Goal: Information Seeking & Learning: Learn about a topic

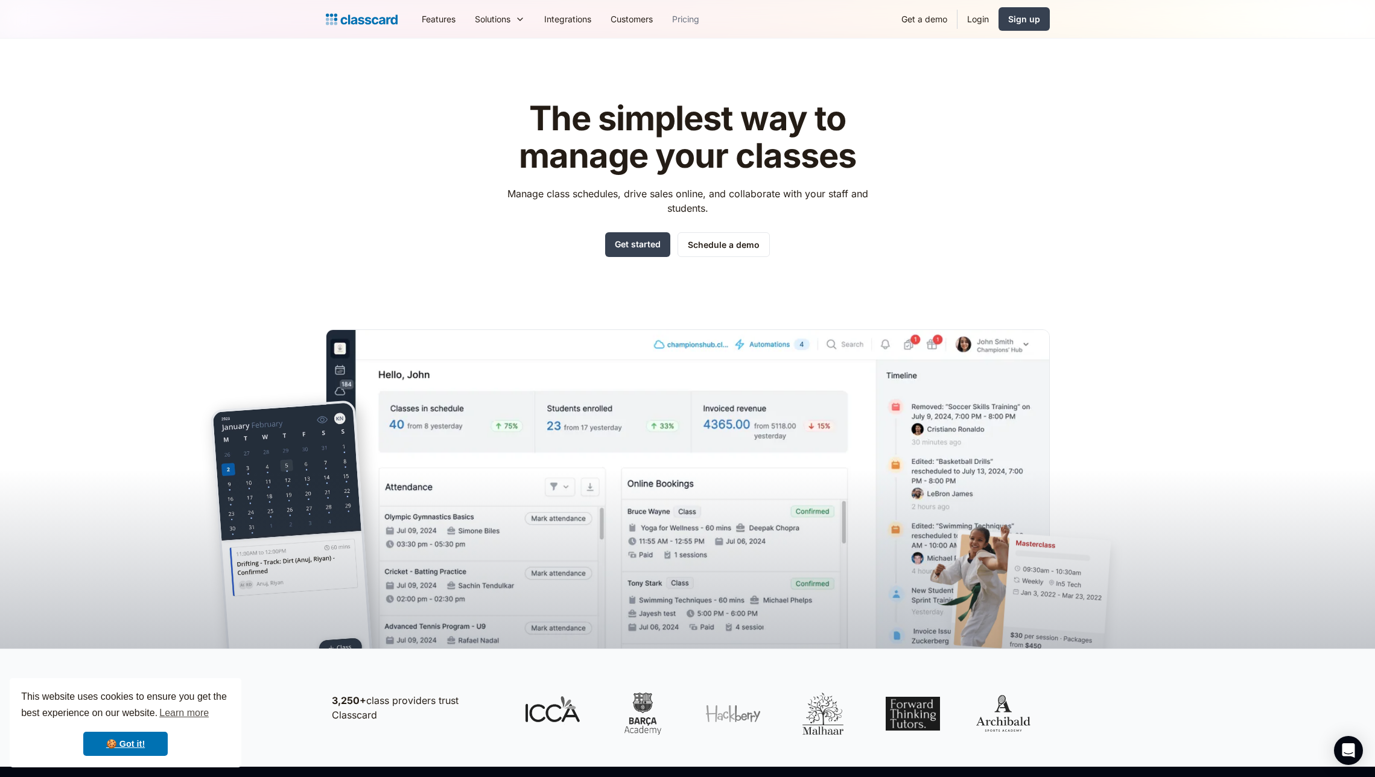
click at [684, 25] on link "Pricing" at bounding box center [685, 18] width 46 height 27
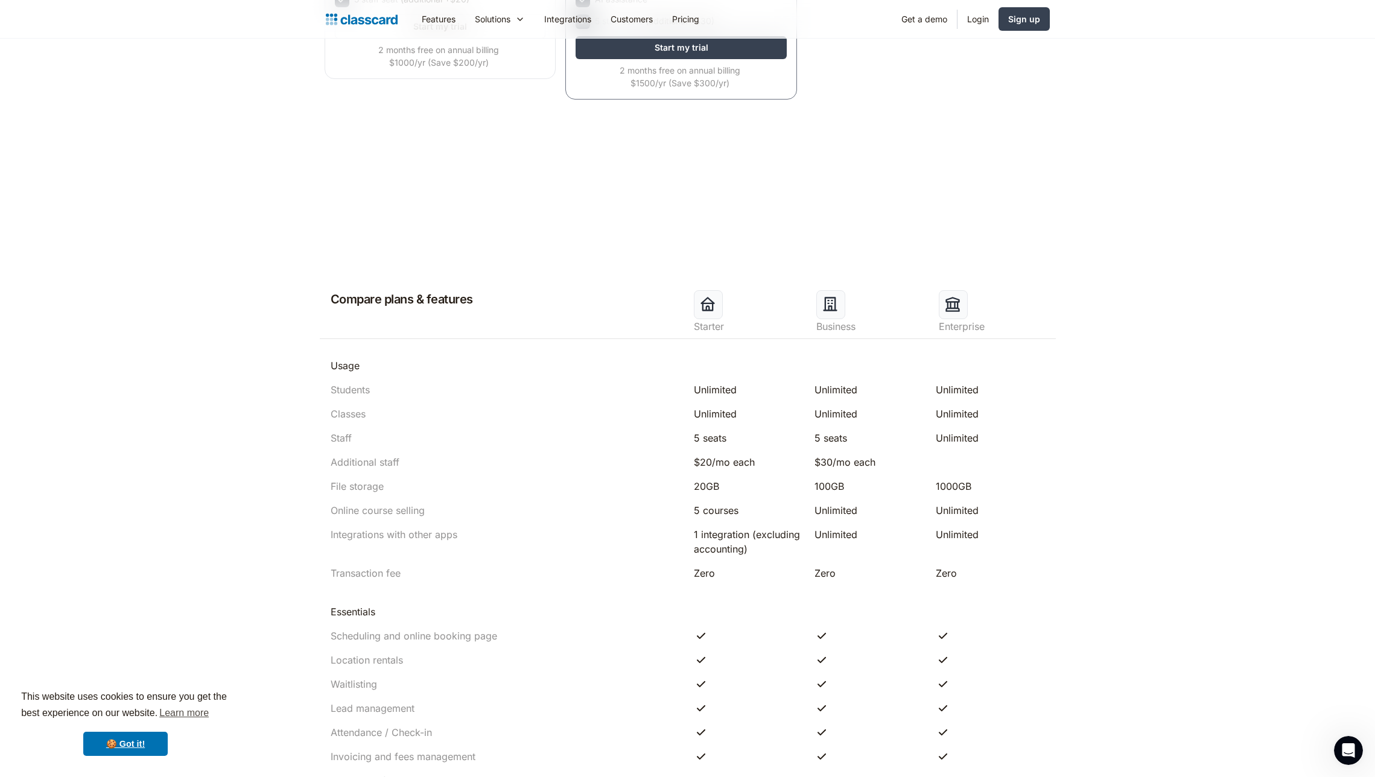
scroll to position [471, 0]
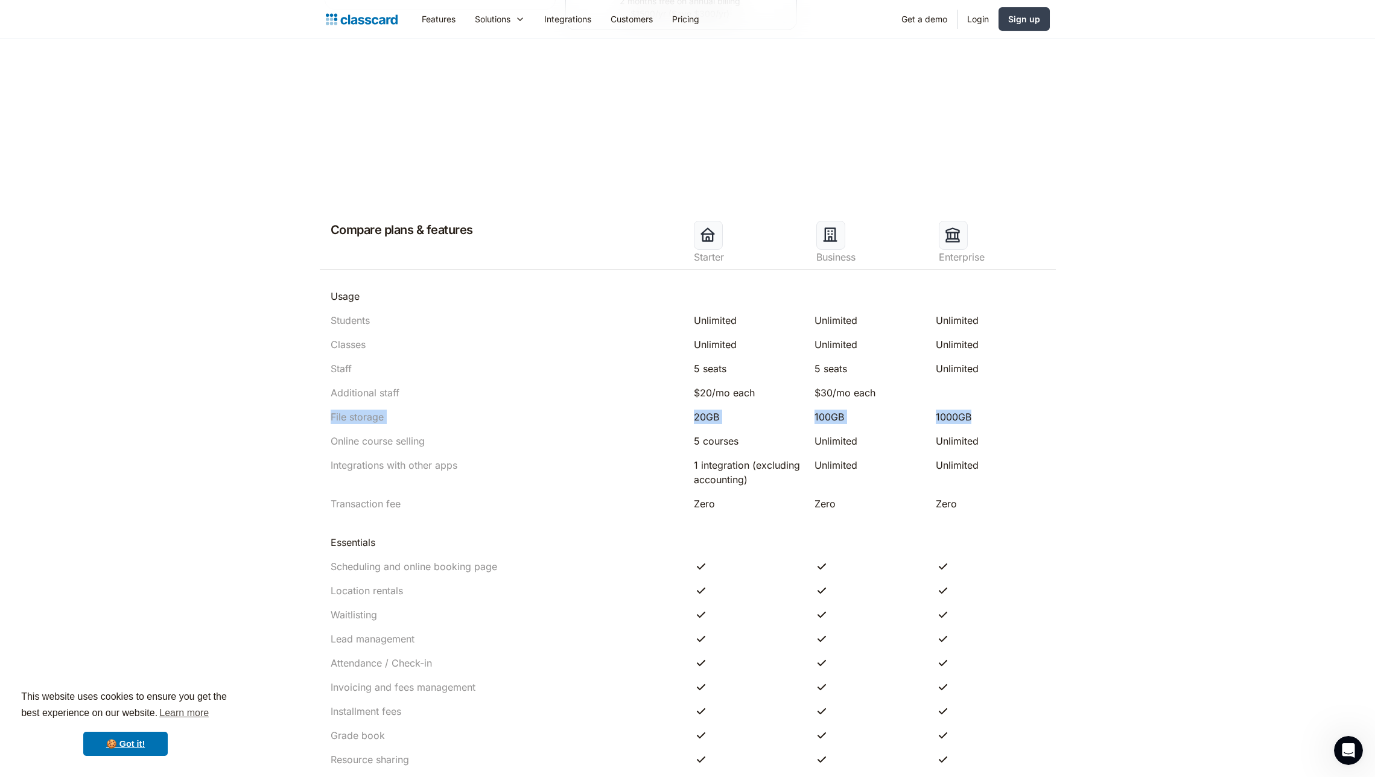
drag, startPoint x: 986, startPoint y: 423, endPoint x: 308, endPoint y: 408, distance: 678.3
click at [308, 408] on header "Compare plans & features Starter Business Enterprise Usage Students Unlimited U…" at bounding box center [687, 723] width 1375 height 1145
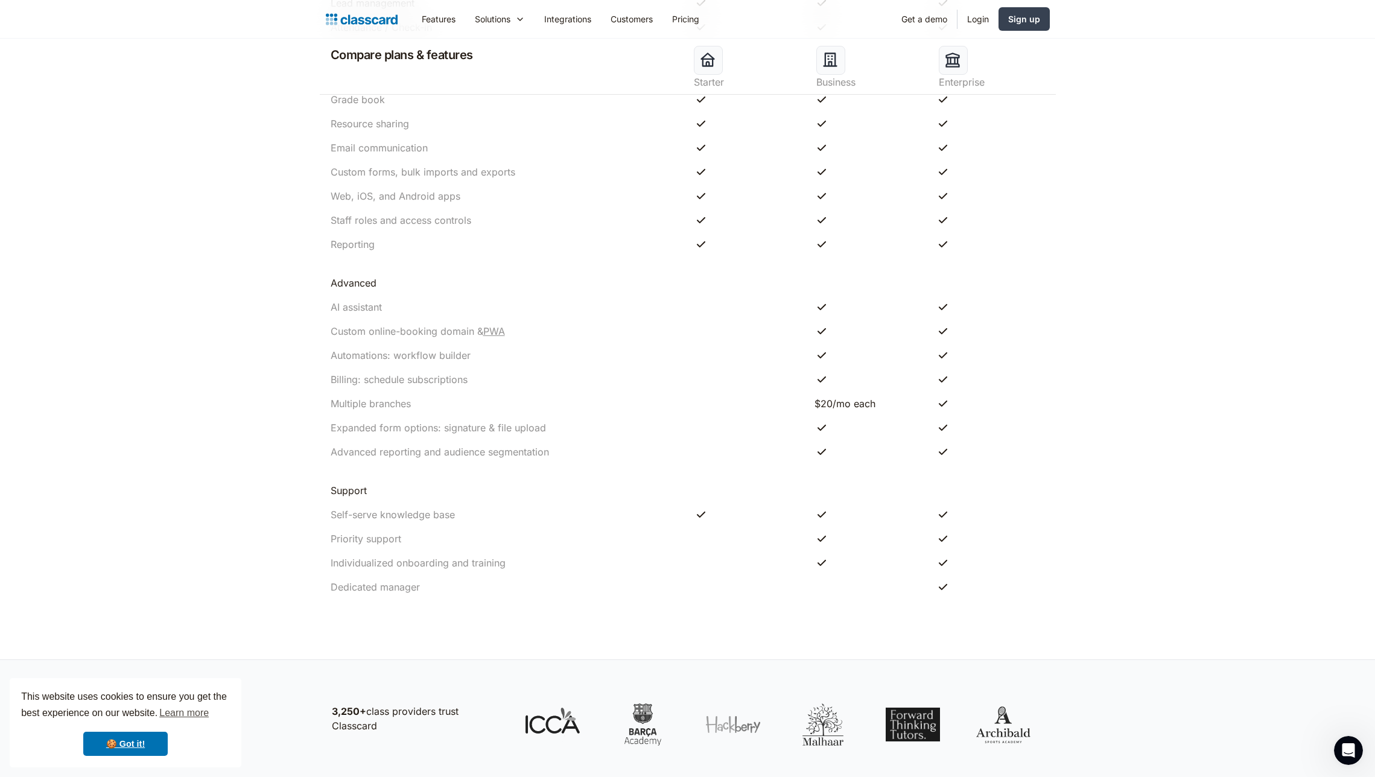
scroll to position [1109, 0]
click at [982, 21] on link "Login" at bounding box center [978, 18] width 41 height 27
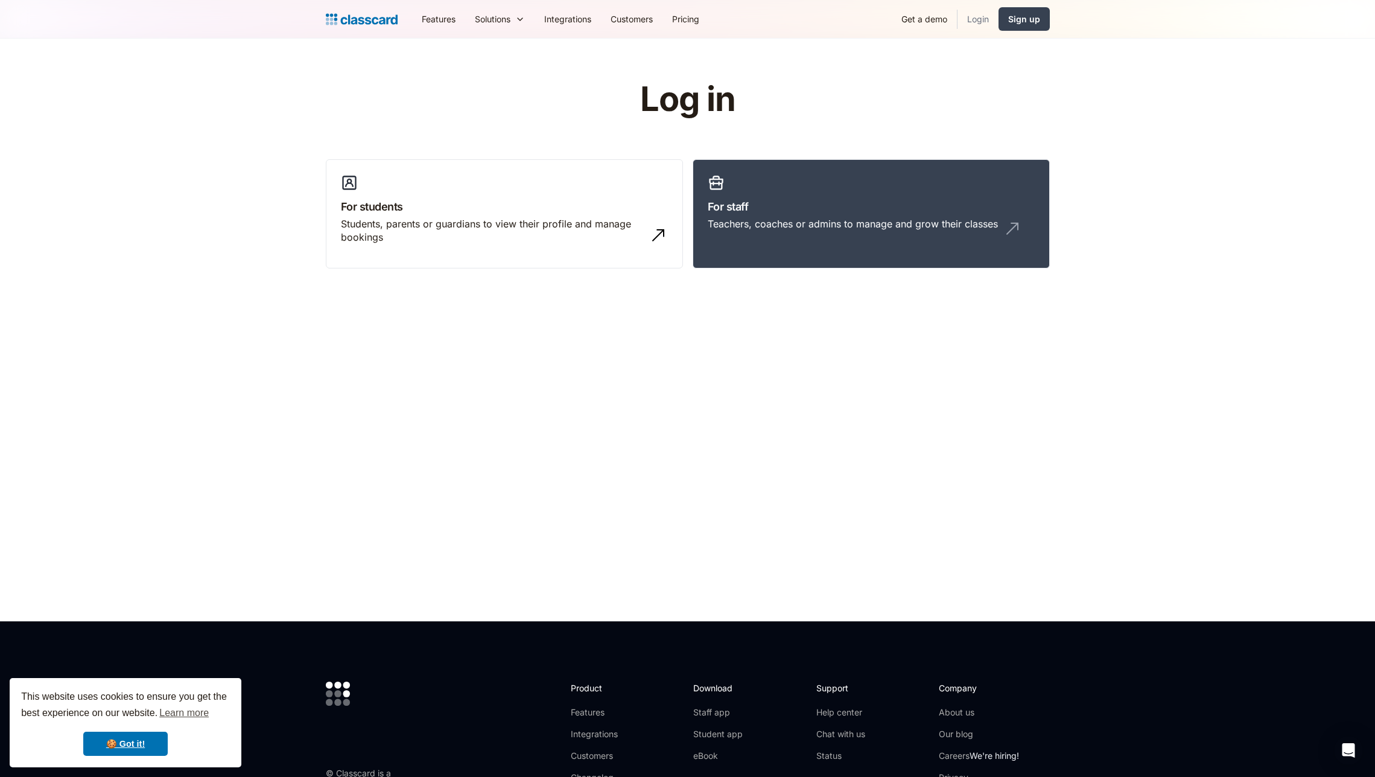
click at [969, 19] on link "Login" at bounding box center [978, 18] width 41 height 27
click at [631, 197] on link "For students Students, parents or guardians to view their profile and manage bo…" at bounding box center [504, 214] width 357 height 110
